Goal: Book appointment/travel/reservation

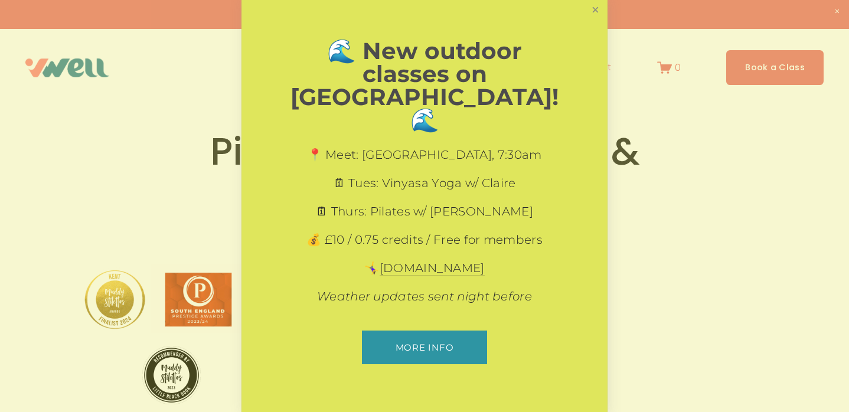
click at [594, 21] on link "Close" at bounding box center [595, 10] width 21 height 21
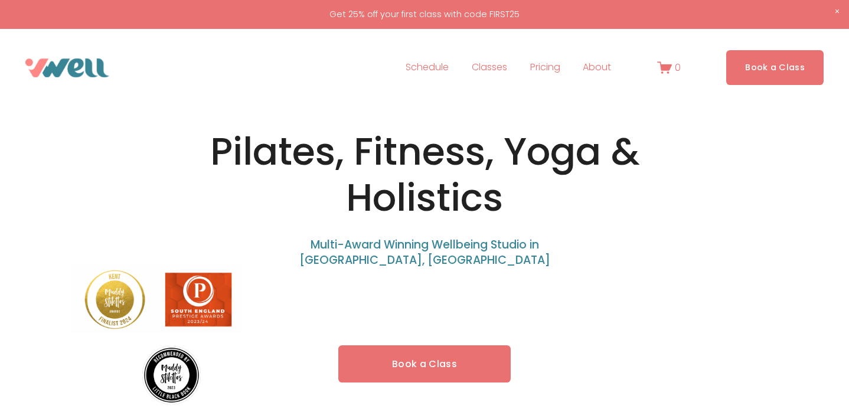
click at [412, 369] on link "Book a Class" at bounding box center [424, 363] width 172 height 37
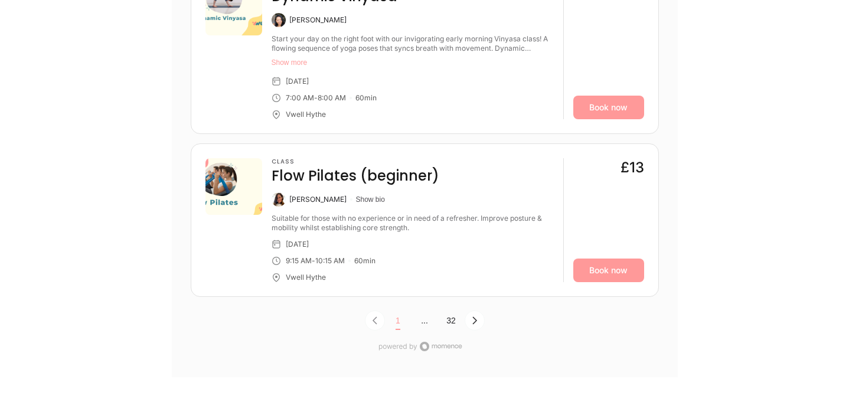
scroll to position [3838, 0]
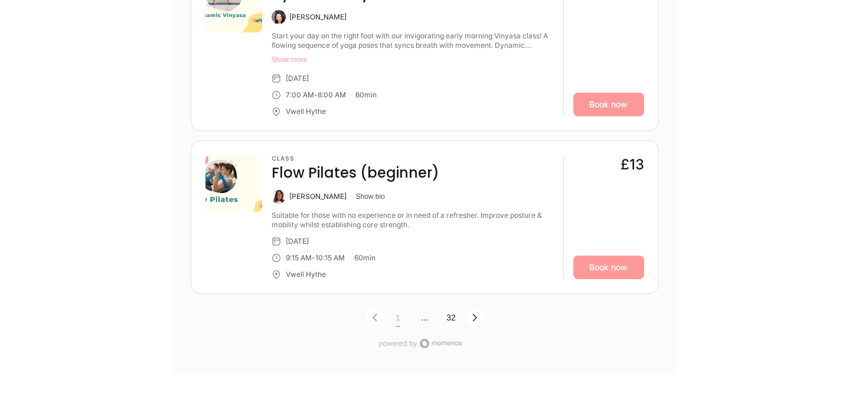
click at [475, 321] on icon "Next Page, Page 0" at bounding box center [474, 317] width 9 height 9
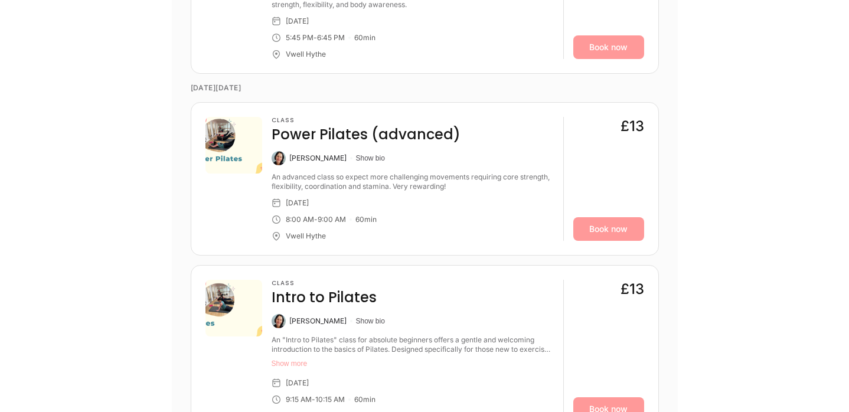
scroll to position [970, 0]
